Goal: Information Seeking & Learning: Check status

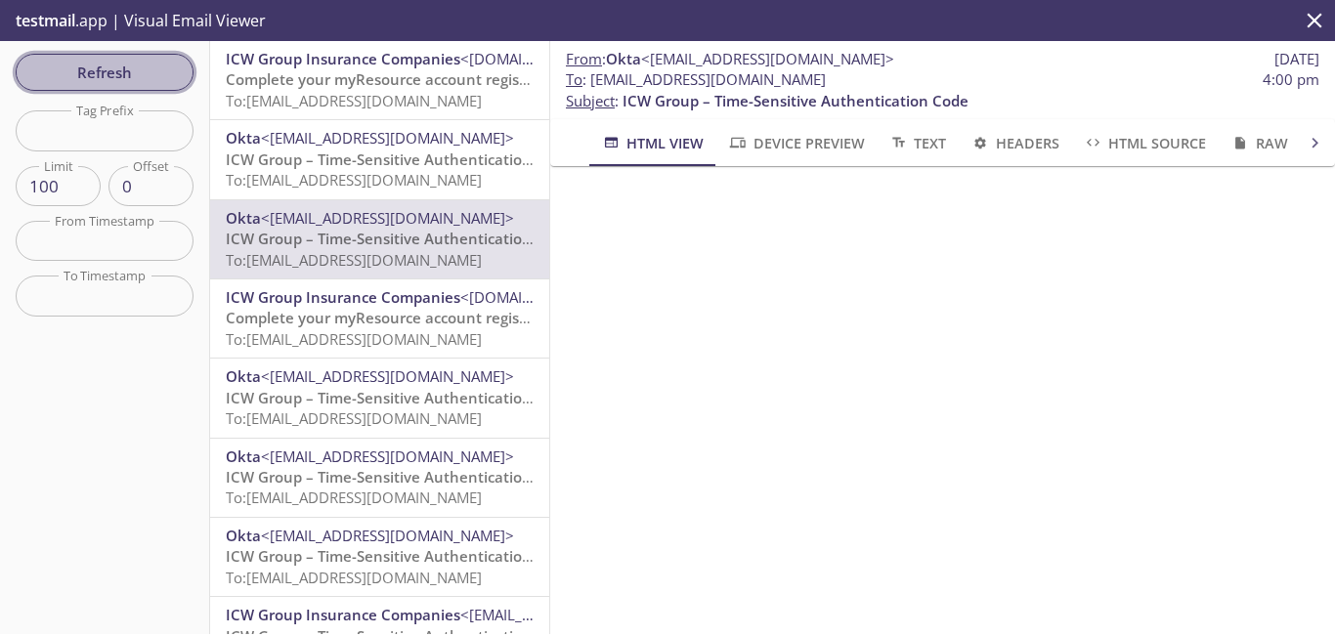
click at [155, 77] on span "Refresh" at bounding box center [104, 72] width 147 height 25
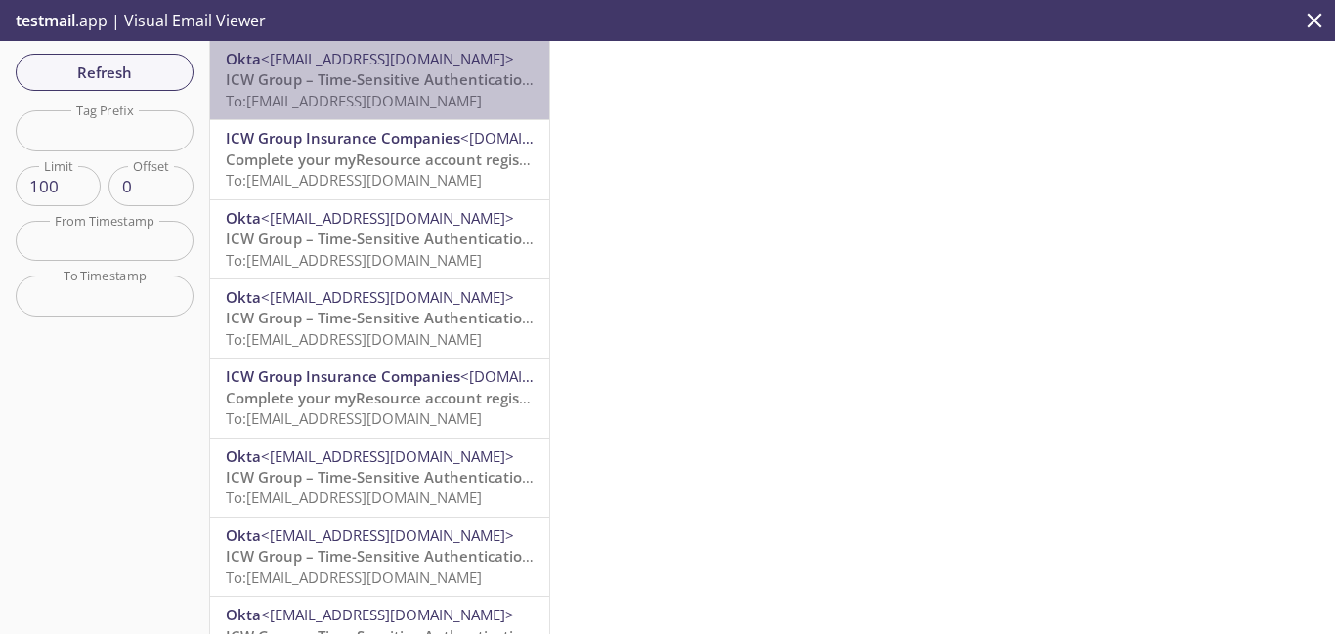
click at [433, 97] on span "To: [EMAIL_ADDRESS][DOMAIN_NAME]" at bounding box center [354, 101] width 256 height 20
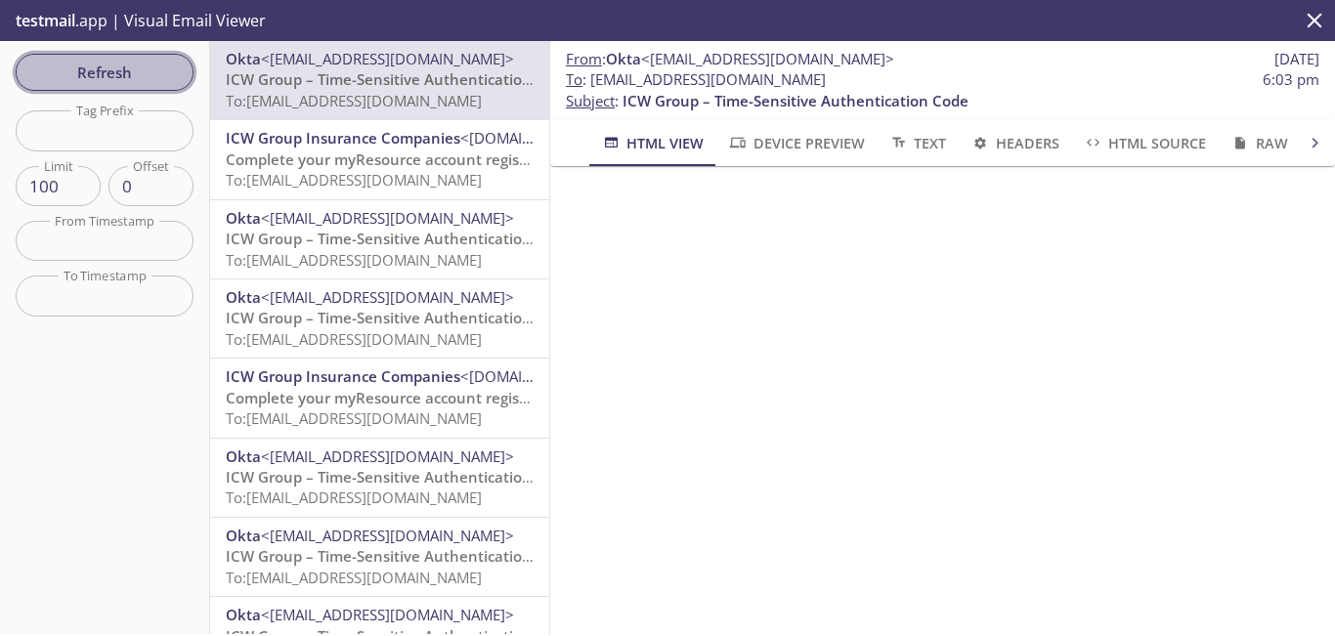
click at [159, 74] on span "Refresh" at bounding box center [104, 72] width 147 height 25
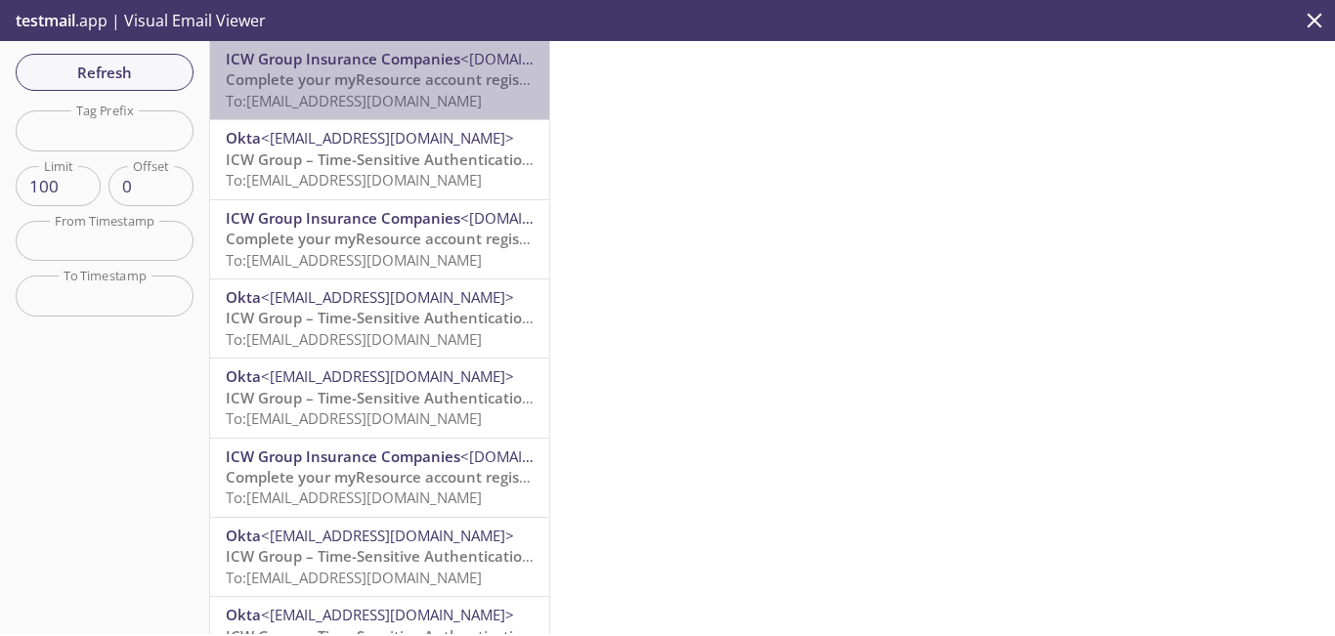
click at [440, 85] on span "Complete your myResource account registration" at bounding box center [397, 79] width 342 height 20
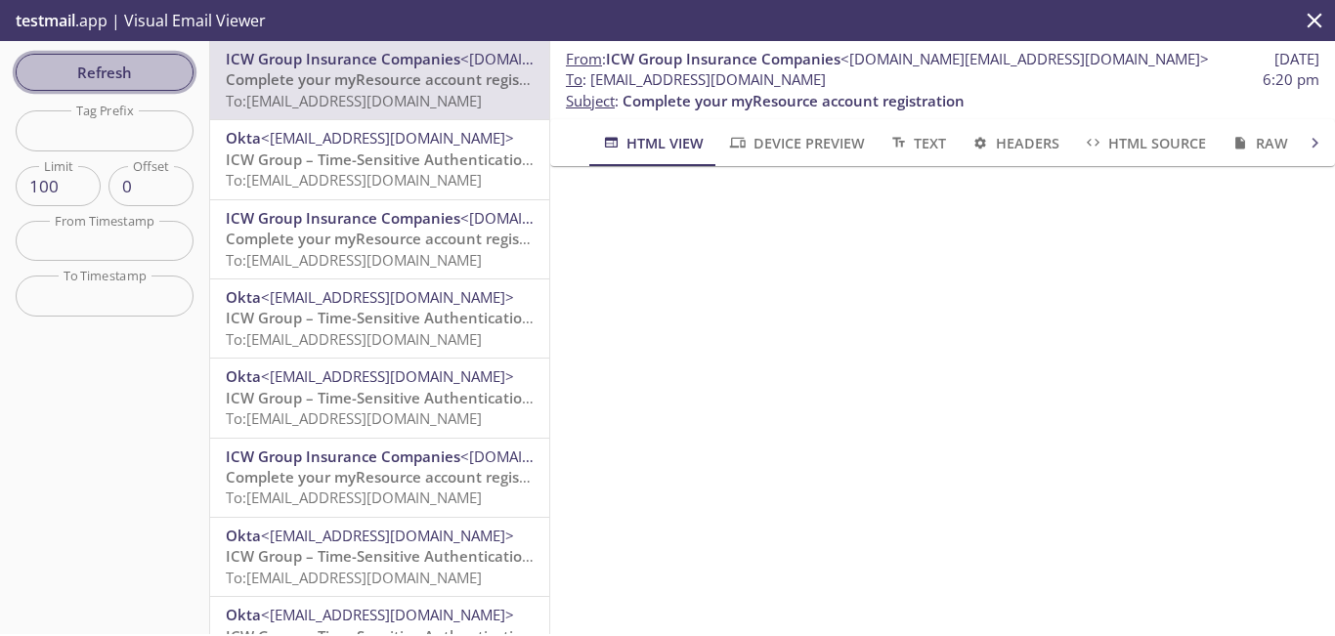
click at [114, 72] on span "Refresh" at bounding box center [104, 72] width 147 height 25
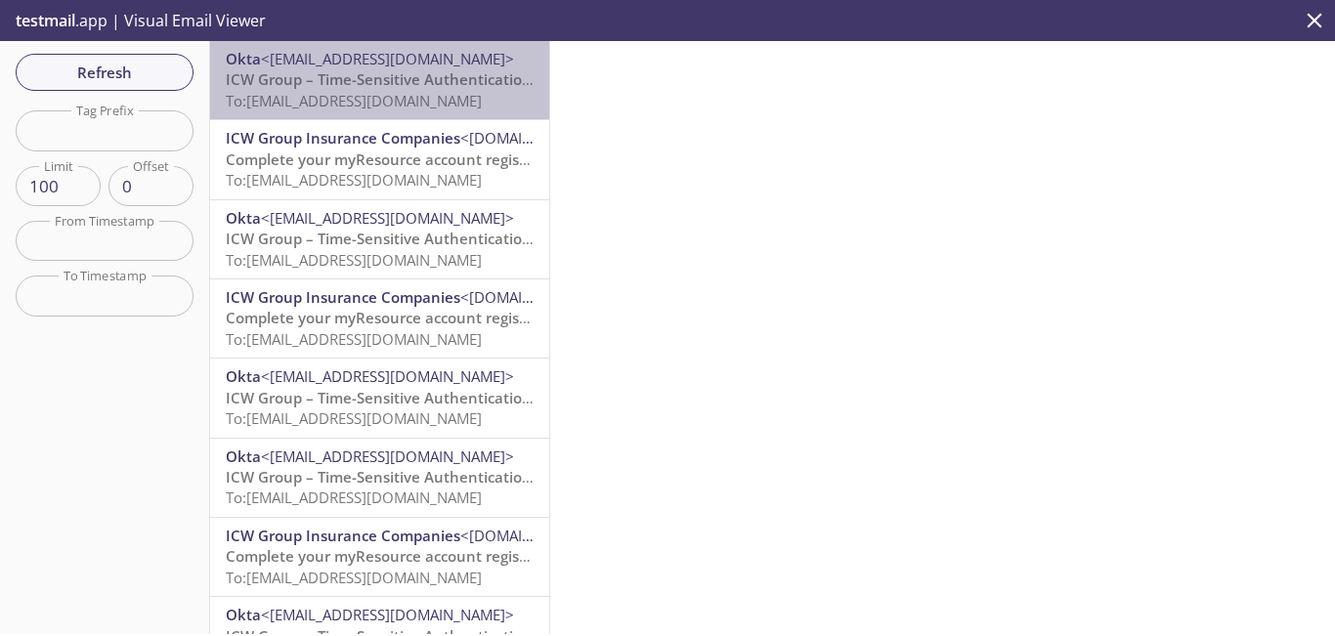
click at [467, 97] on span "To: [EMAIL_ADDRESS][DOMAIN_NAME]" at bounding box center [354, 101] width 256 height 20
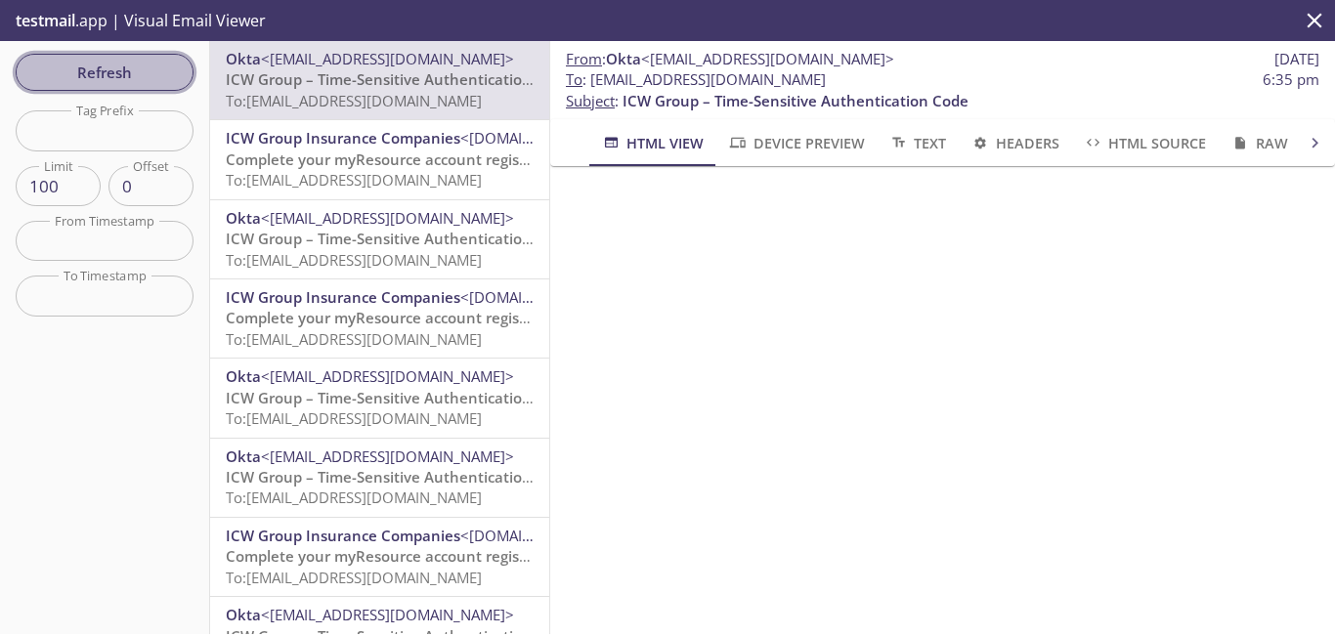
click at [142, 72] on span "Refresh" at bounding box center [104, 72] width 147 height 25
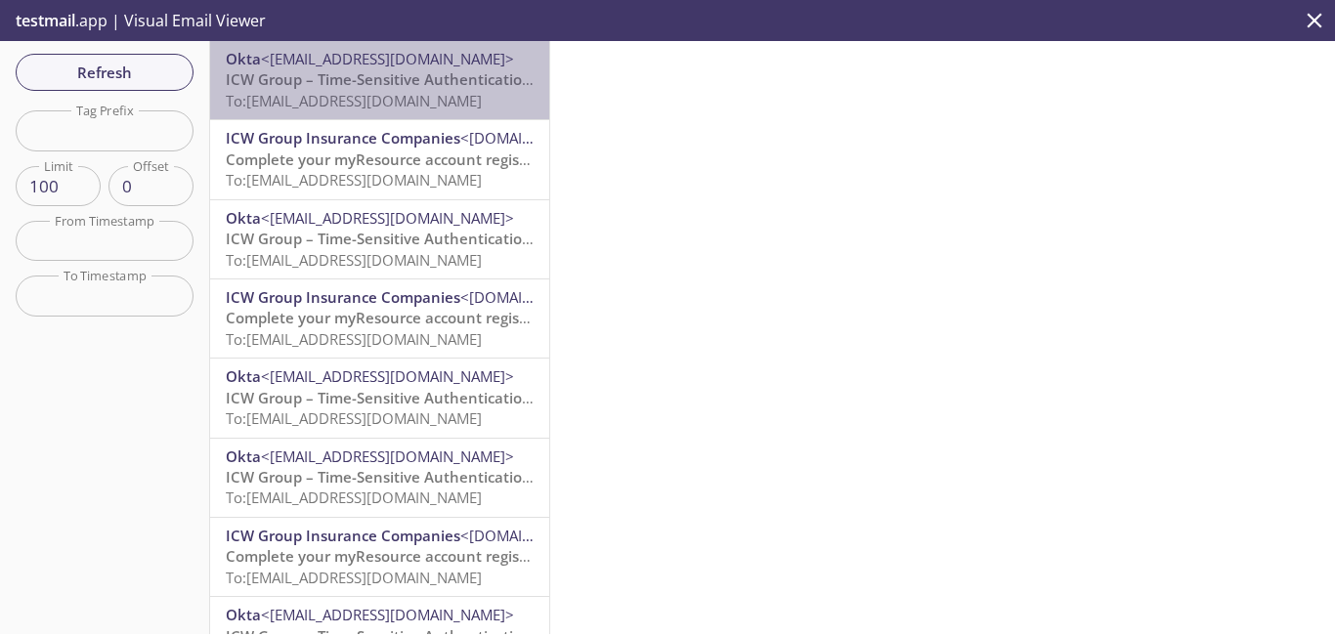
click at [438, 50] on span "Okta <[EMAIL_ADDRESS][DOMAIN_NAME]>" at bounding box center [380, 59] width 308 height 21
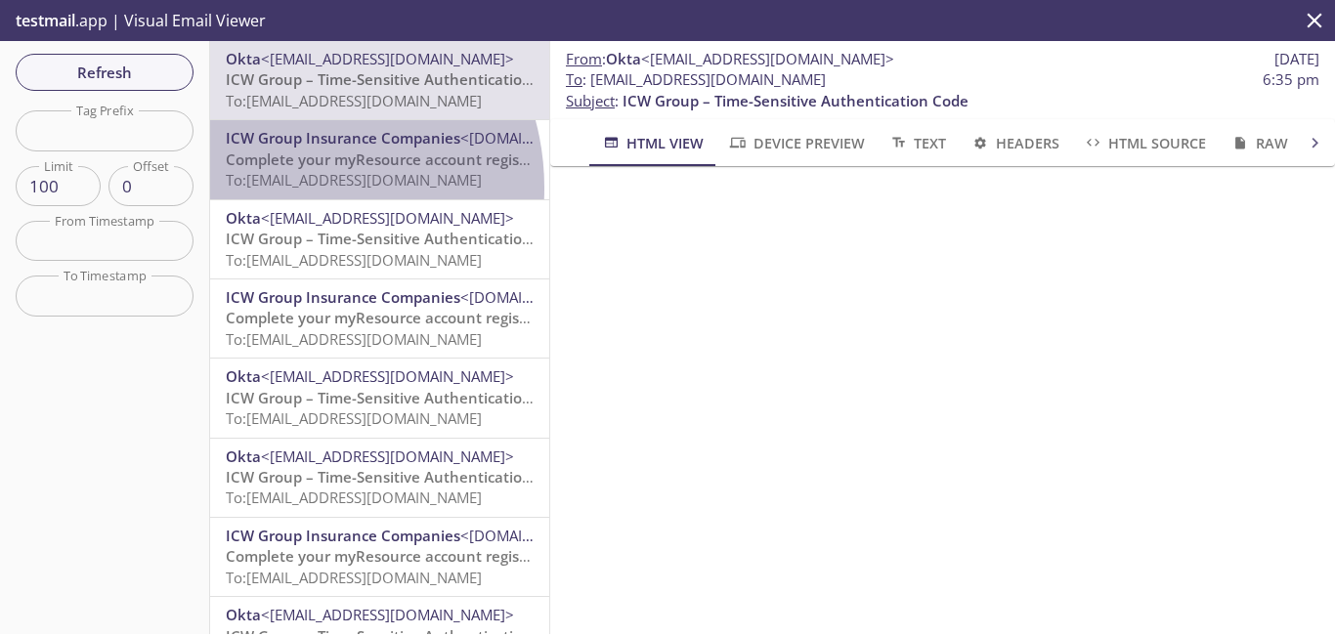
click at [282, 188] on span "To: [EMAIL_ADDRESS][DOMAIN_NAME]" at bounding box center [354, 180] width 256 height 20
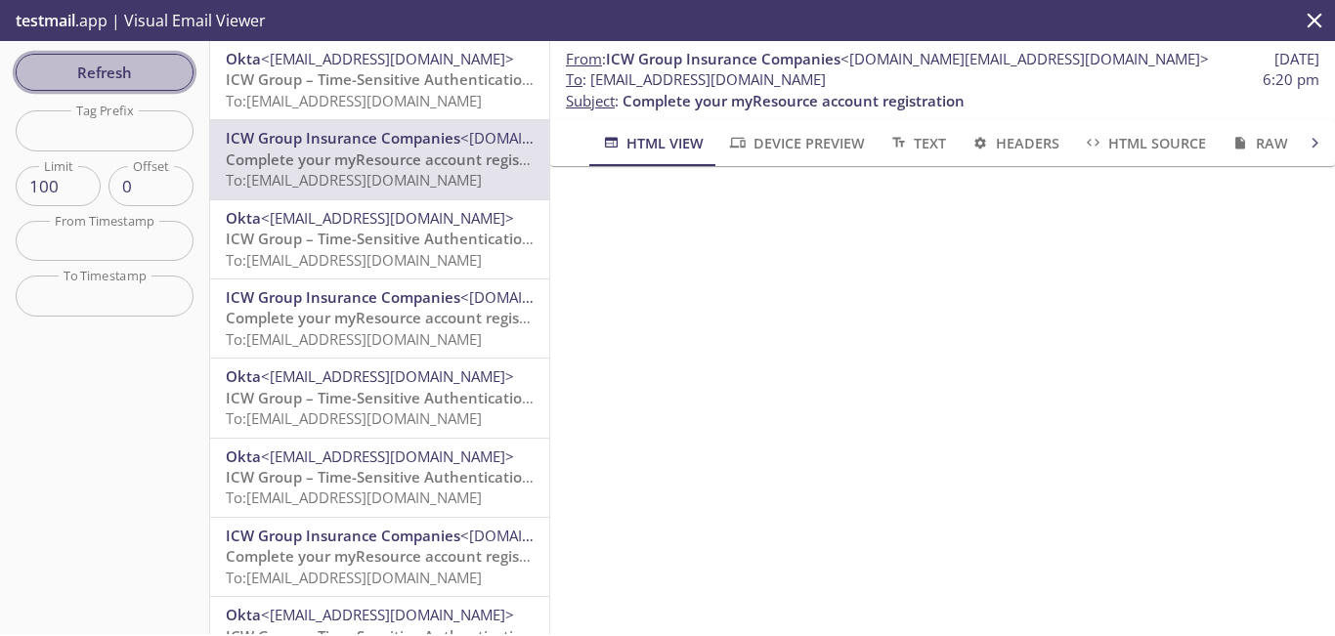
click at [150, 73] on span "Refresh" at bounding box center [104, 72] width 147 height 25
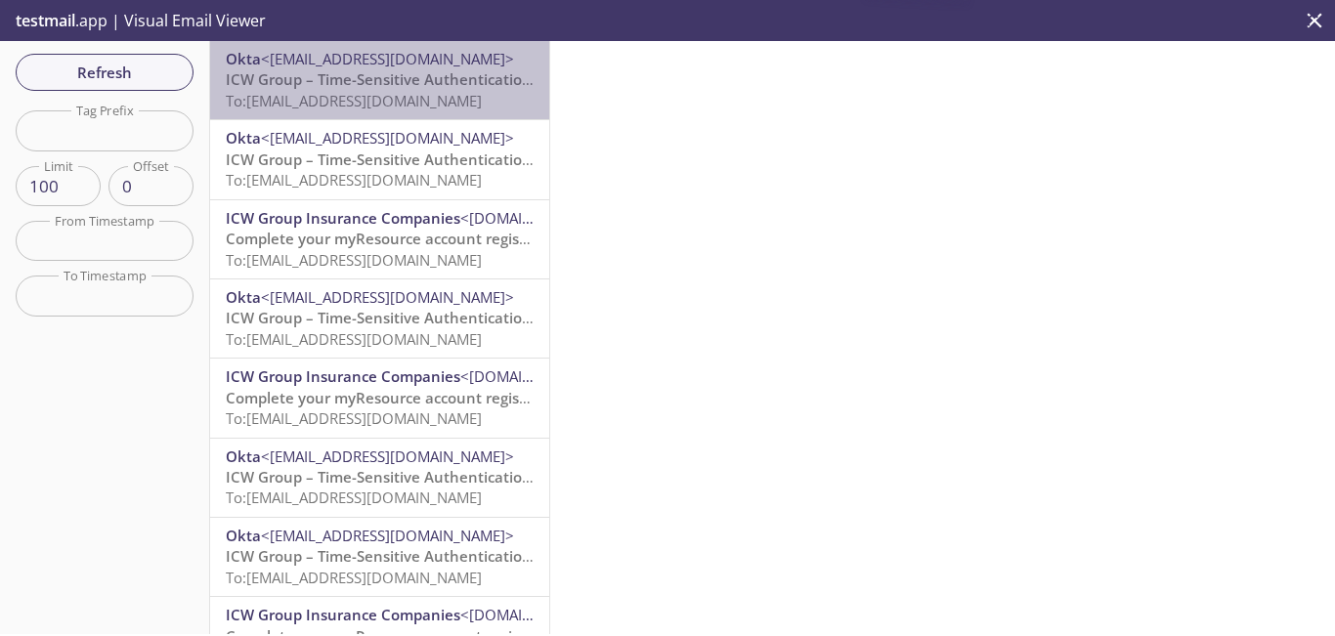
click at [423, 87] on span "ICW Group – Time-Sensitive Authentication Code" at bounding box center [399, 79] width 346 height 20
